Goal: Transaction & Acquisition: Purchase product/service

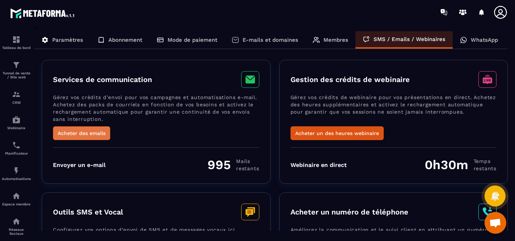
click at [89, 134] on button "Acheter des emails" at bounding box center [81, 133] width 57 height 14
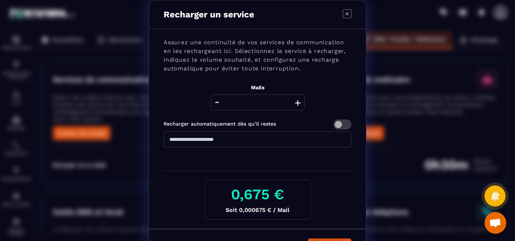
click at [414, 98] on div "Recharger un service Assurez une continuité de vos services de communication en…" at bounding box center [257, 133] width 515 height 266
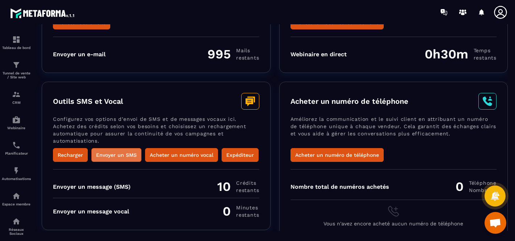
scroll to position [116, 0]
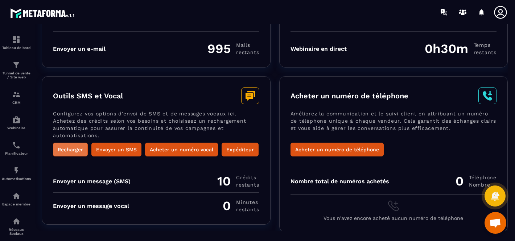
click at [74, 148] on button "Recharger" at bounding box center [70, 150] width 35 height 14
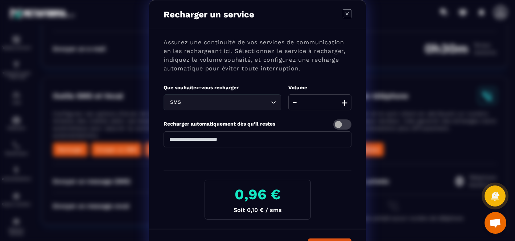
click at [342, 104] on button "+" at bounding box center [345, 102] width 10 height 16
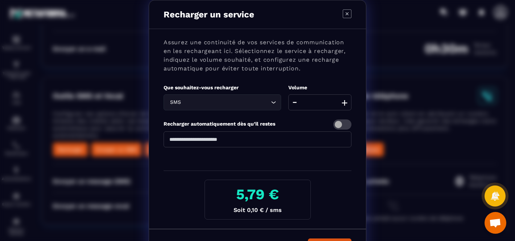
click at [342, 104] on button "+" at bounding box center [345, 102] width 10 height 16
click at [424, 147] on div "Recharger un service Assurez une continuité de vos services de communication en…" at bounding box center [257, 133] width 515 height 266
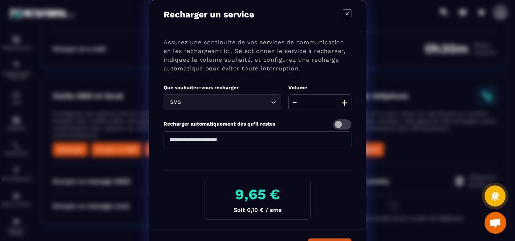
type input "**"
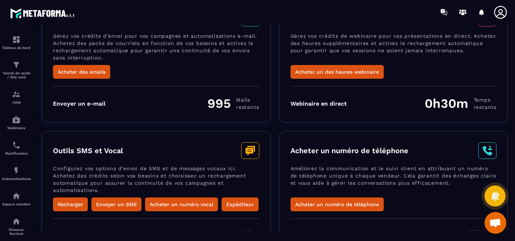
scroll to position [0, 0]
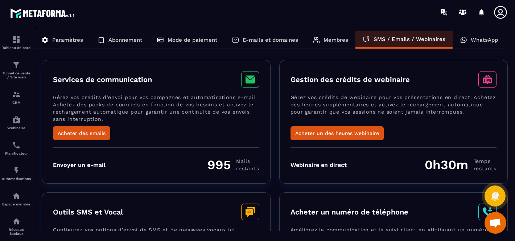
click at [477, 42] on p "WhatsApp" at bounding box center [484, 40] width 27 height 7
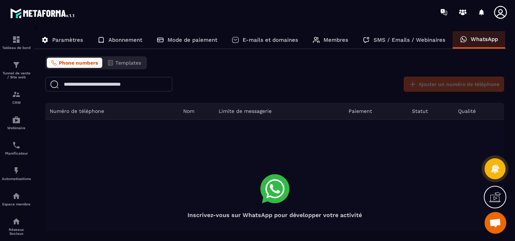
click at [408, 42] on p "SMS / Emails / Webinaires" at bounding box center [410, 40] width 72 height 7
